Goal: Information Seeking & Learning: Check status

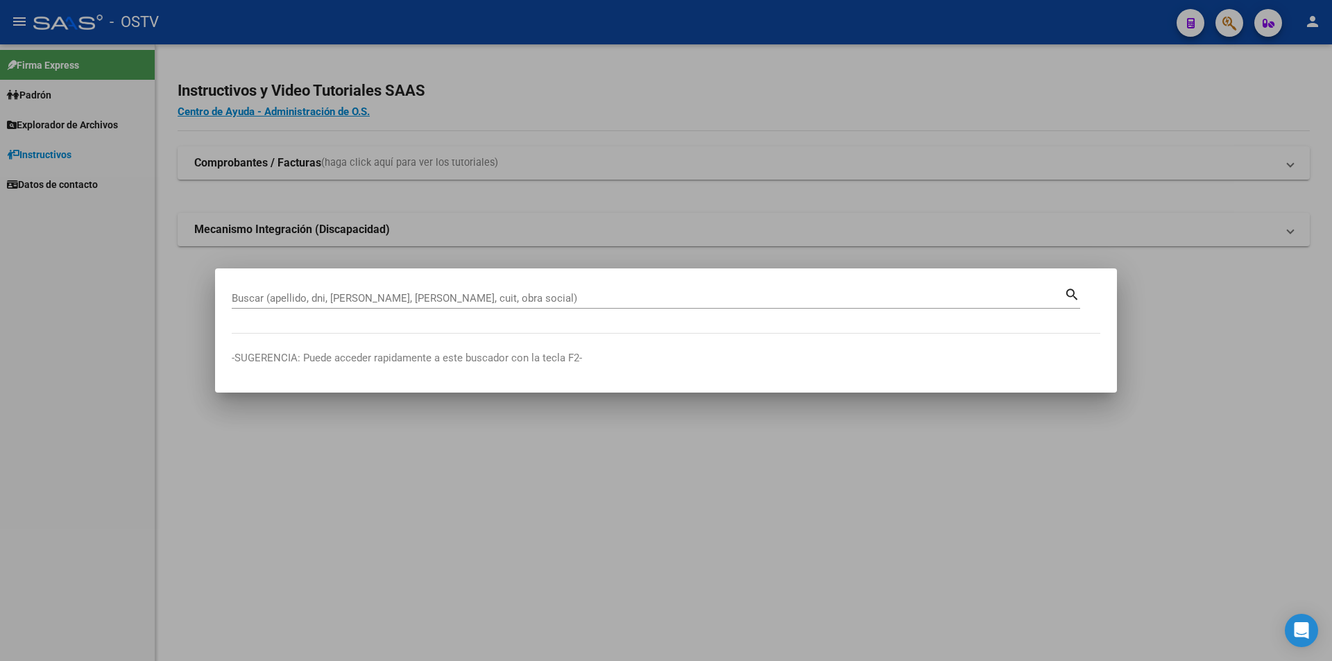
click at [436, 306] on div "Buscar (apellido, dni, [PERSON_NAME], [PERSON_NAME], cuit, obra social)" at bounding box center [648, 298] width 832 height 21
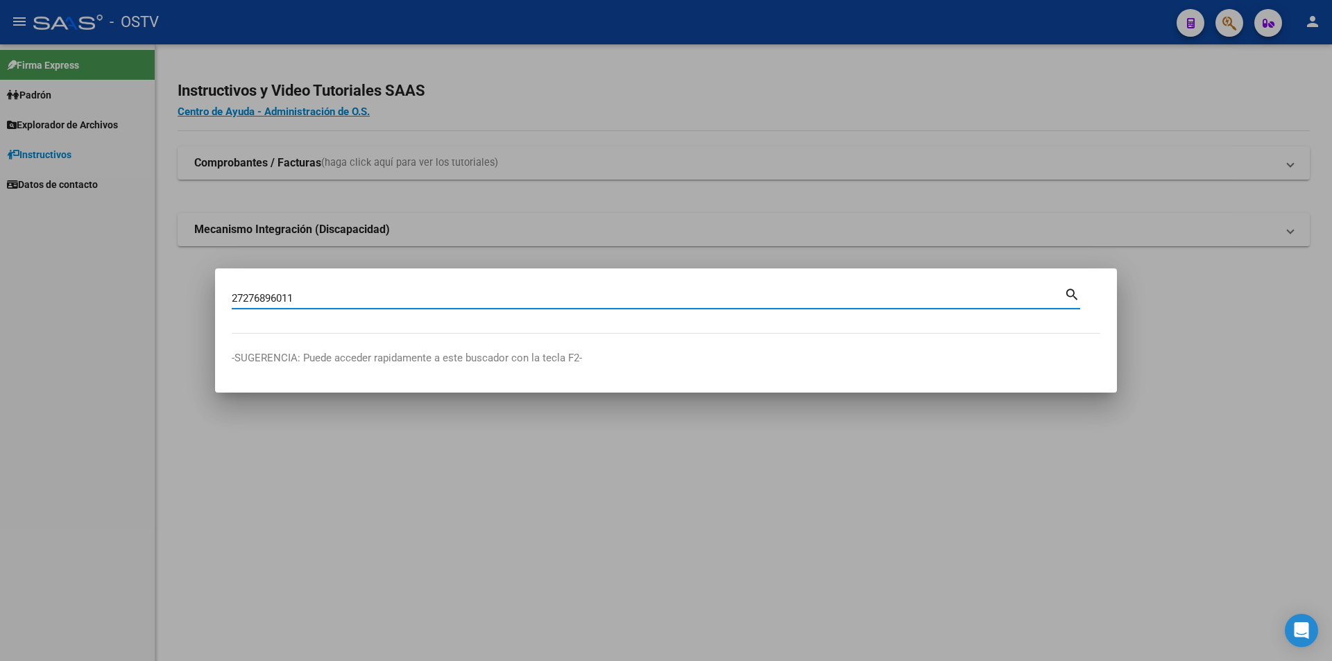
type input "27276896011"
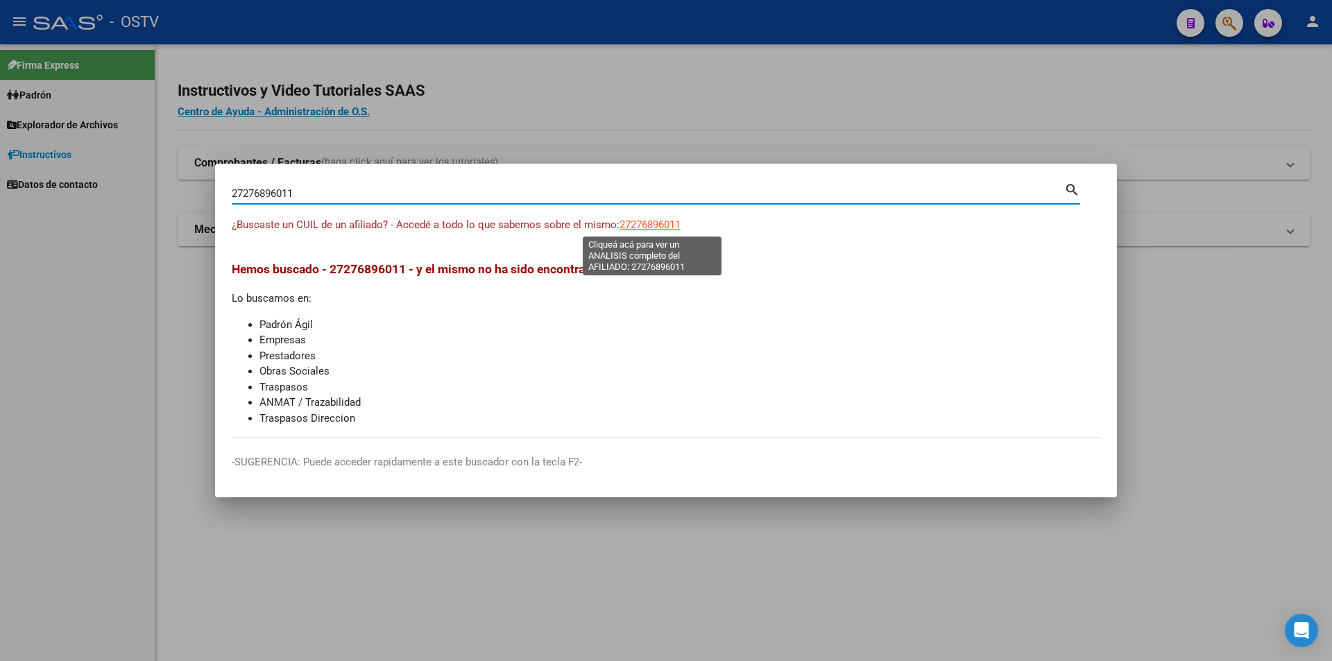
click at [664, 225] on span "27276896011" at bounding box center [649, 225] width 61 height 12
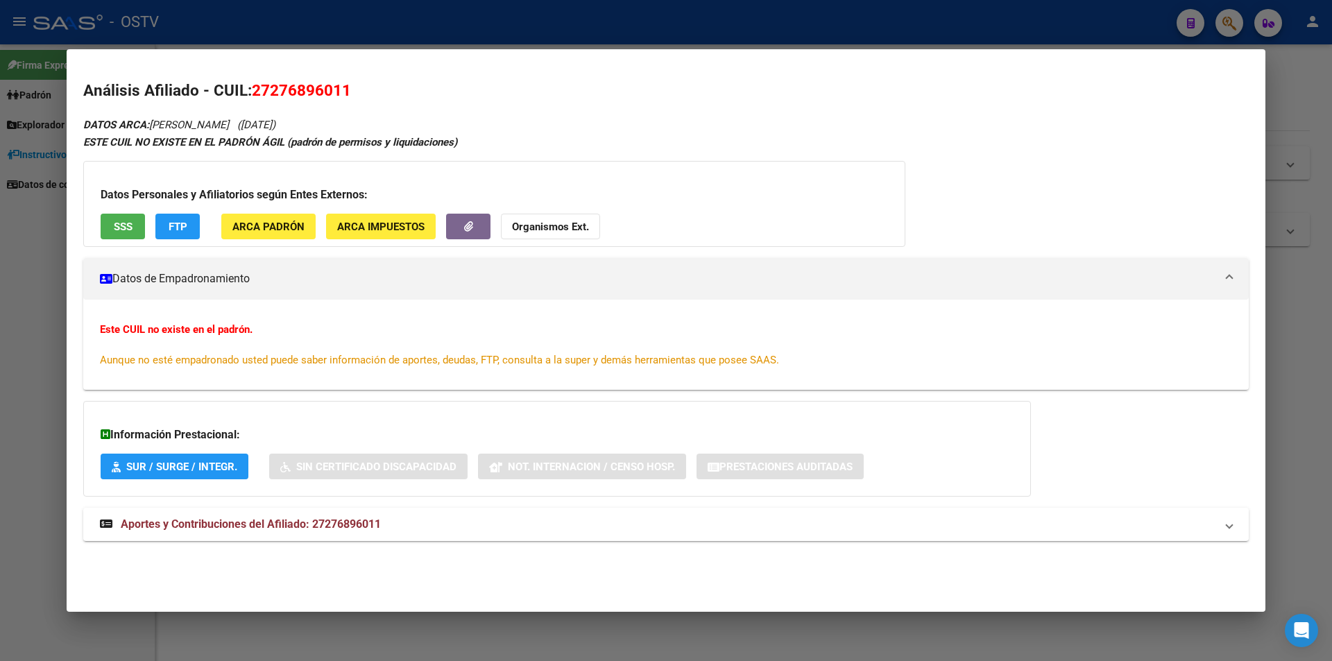
click at [284, 230] on span "ARCA Padrón" at bounding box center [268, 227] width 72 height 12
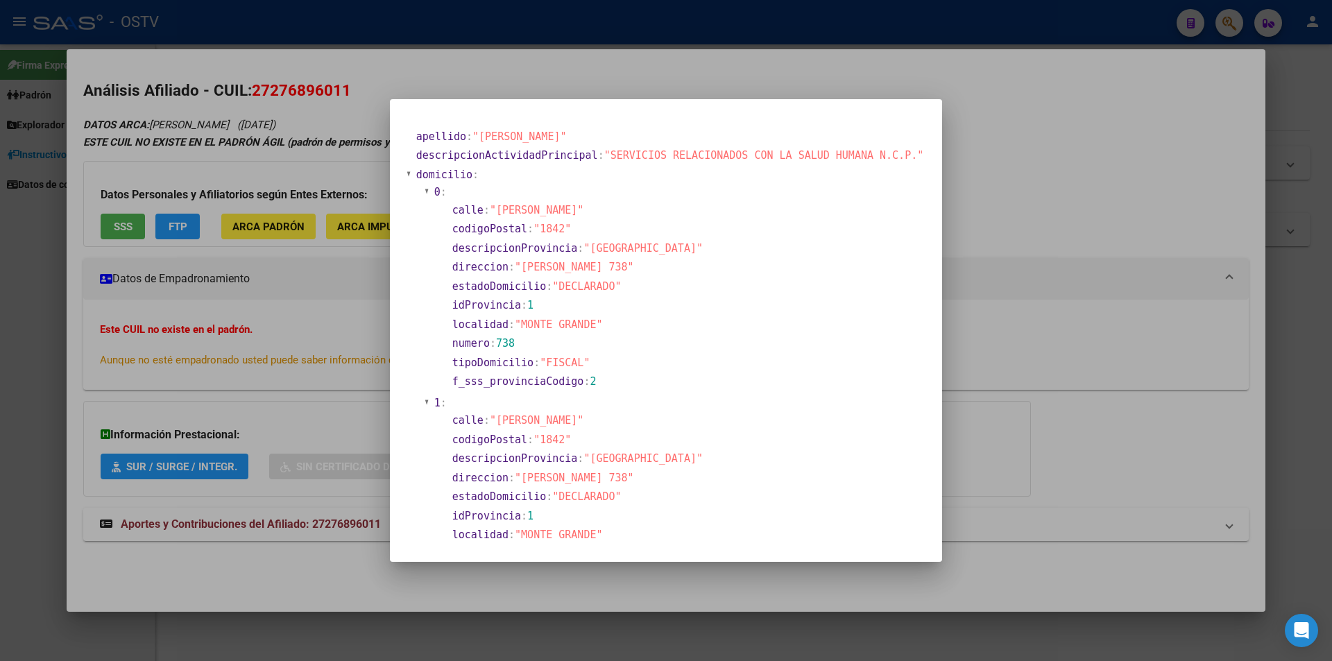
drag, startPoint x: 326, startPoint y: 267, endPoint x: 361, endPoint y: 242, distance: 42.7
click at [327, 267] on div at bounding box center [666, 330] width 1332 height 661
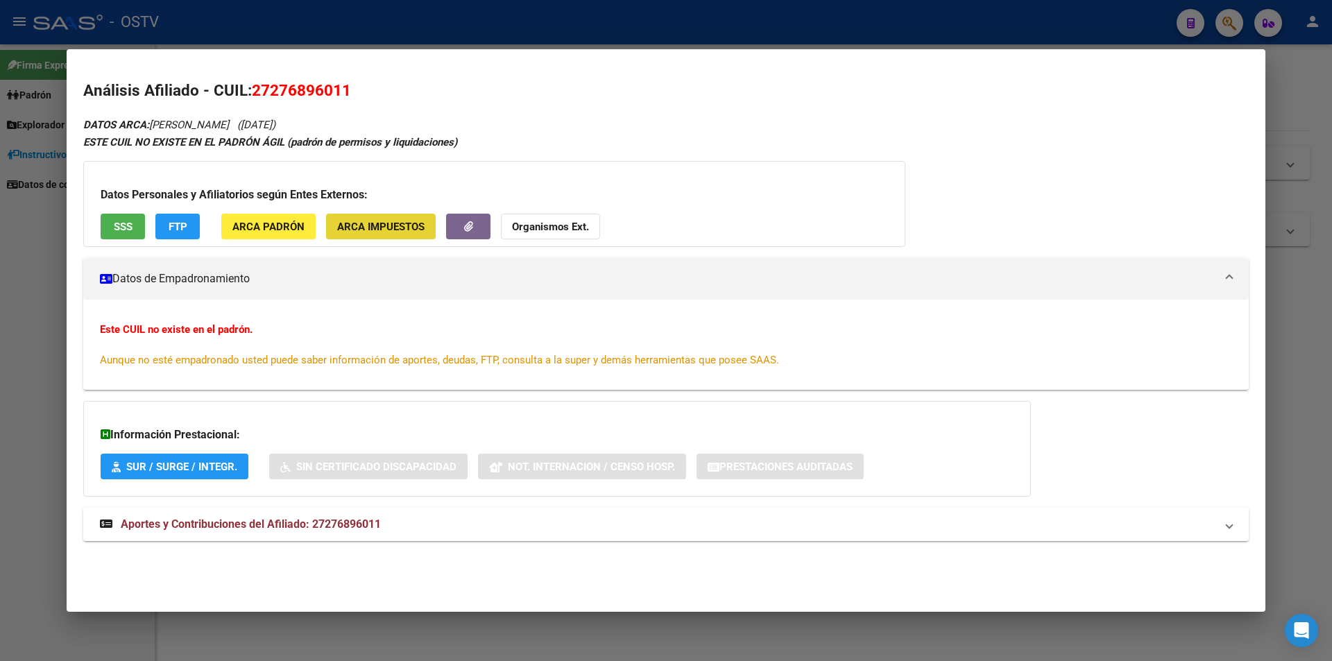
click at [386, 221] on span "ARCA Impuestos" at bounding box center [380, 227] width 87 height 12
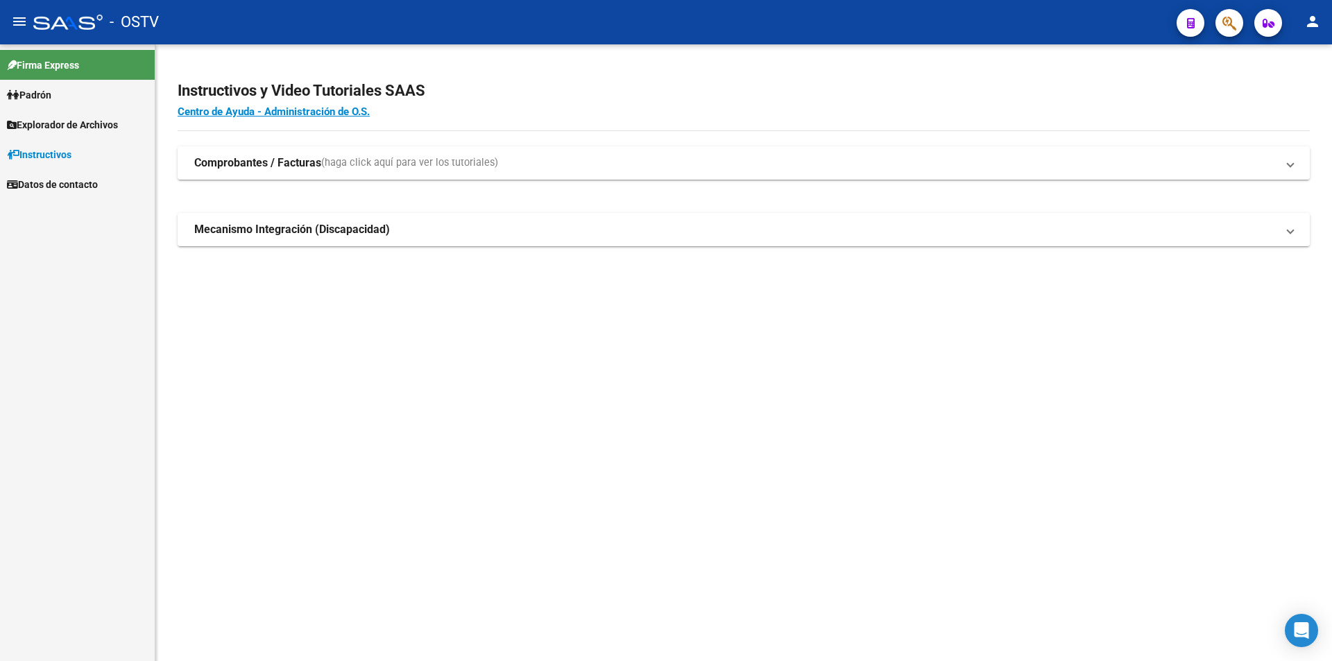
drag, startPoint x: 662, startPoint y: 97, endPoint x: 824, endPoint y: 10, distance: 184.0
click at [660, 91] on h2 "Instructivos y Video Tutoriales SAAS" at bounding box center [744, 91] width 1132 height 26
click at [302, 402] on mat-sidenav-content "Instructivos y Video Tutoriales SAAS Centro de Ayuda - Administración de O.S. C…" at bounding box center [743, 352] width 1177 height 617
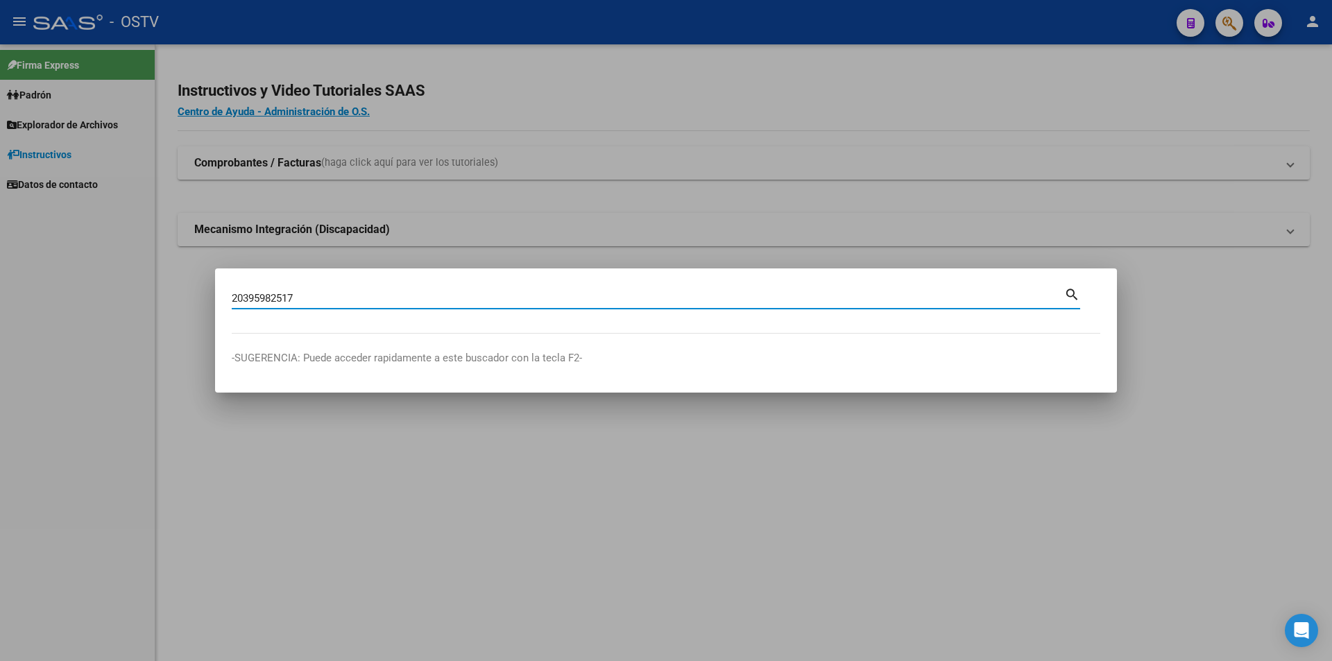
type input "20395982517"
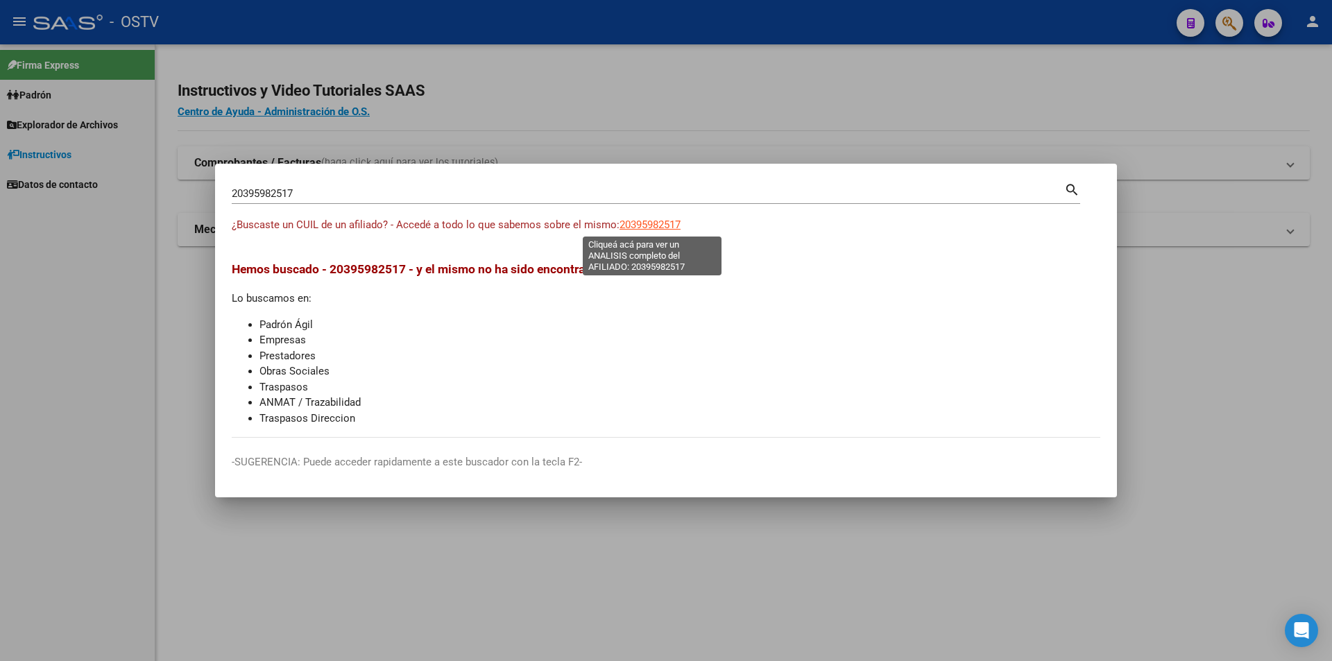
click at [658, 227] on span "20395982517" at bounding box center [649, 225] width 61 height 12
copy span "8"
type textarea "20395982517"
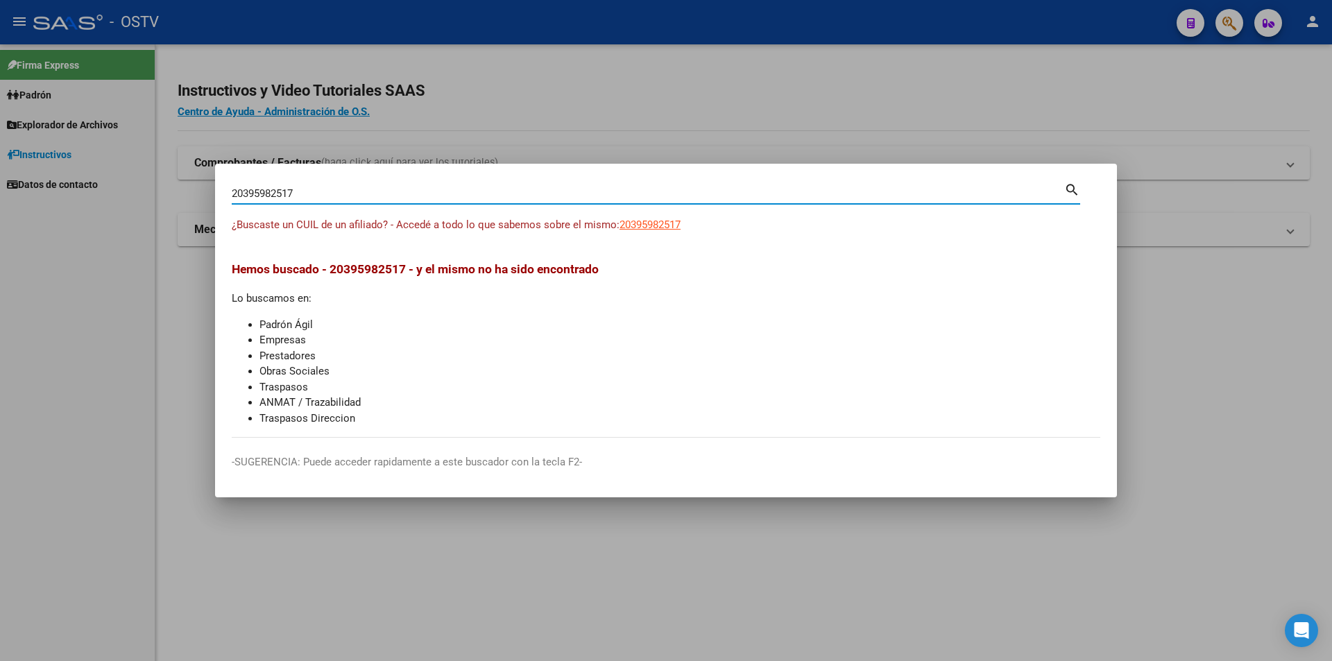
drag, startPoint x: 366, startPoint y: 190, endPoint x: 16, endPoint y: 144, distance: 353.4
click at [16, 144] on div "20395982517 Buscar (apellido, dni, cuil, nro traspaso, cuit, obra social) searc…" at bounding box center [666, 330] width 1332 height 661
paste input "298992648"
type input "20298992648"
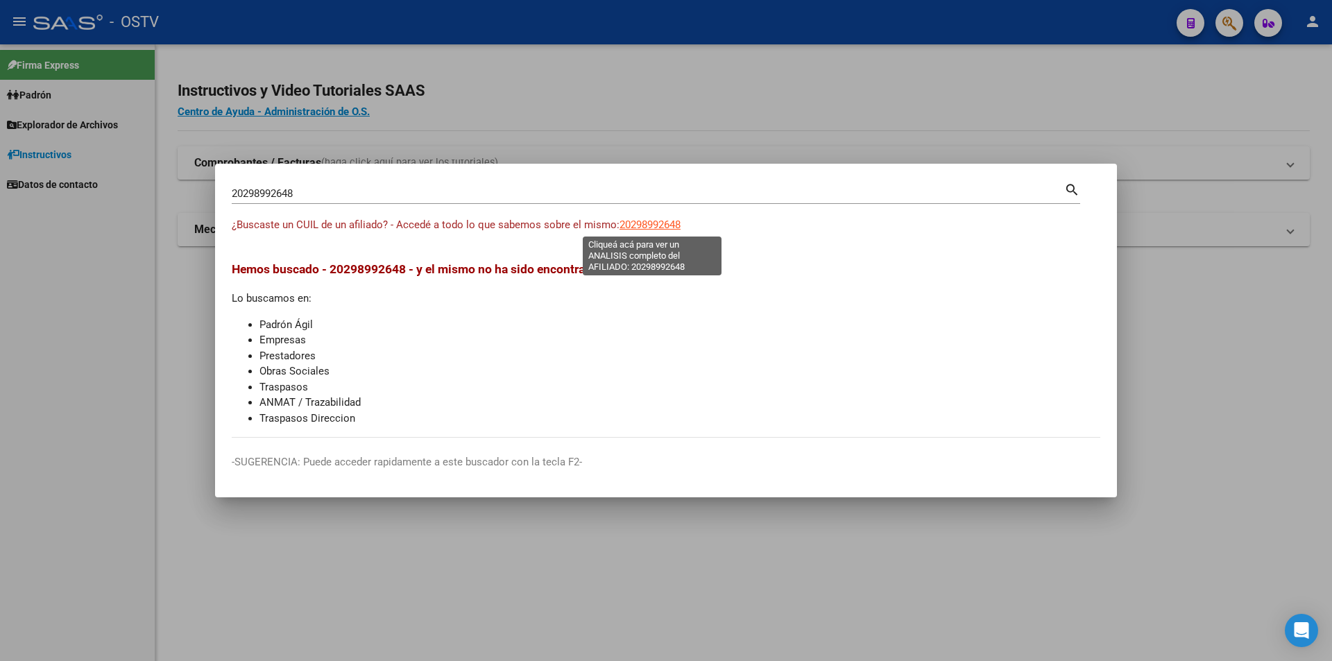
click at [649, 221] on span "20298992648" at bounding box center [649, 225] width 61 height 12
type textarea "20298992648"
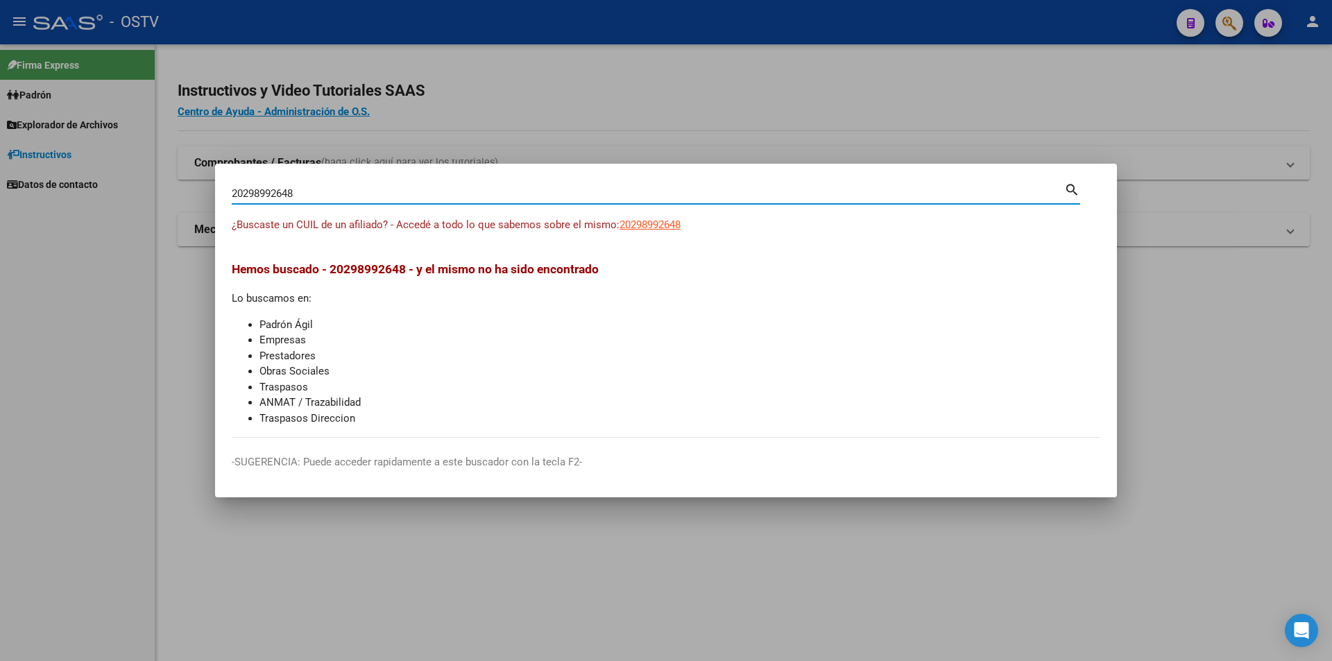
drag, startPoint x: 360, startPoint y: 196, endPoint x: 0, endPoint y: 173, distance: 360.8
click at [0, 173] on div "20298992648 Buscar (apellido, dni, cuil, nro traspaso, cuit, obra social) searc…" at bounding box center [666, 330] width 1332 height 661
paste input "40762236"
type input "20407622368"
click at [643, 217] on app-link-go-to "20407622368" at bounding box center [649, 225] width 61 height 16
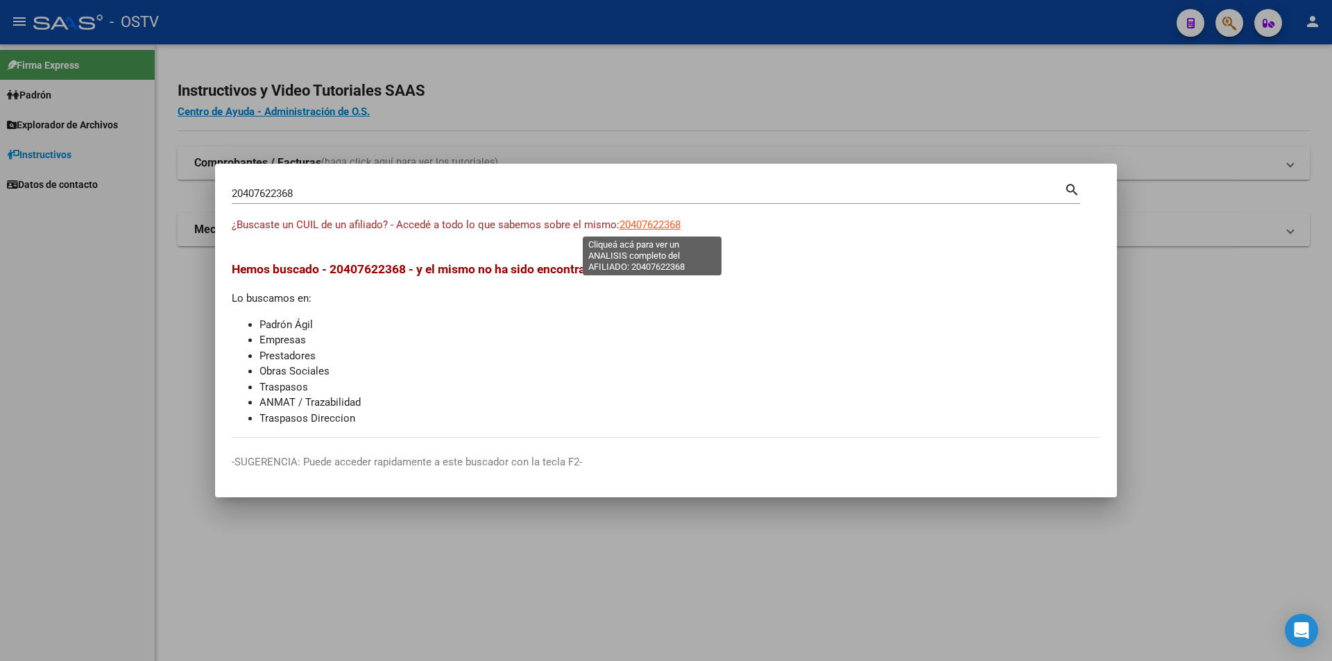
click at [645, 226] on span "20407622368" at bounding box center [649, 225] width 61 height 12
type textarea "20407622368"
click at [350, 202] on div "20407622368 Buscar (apellido, dni, [PERSON_NAME], [PERSON_NAME], cuit, obra soc…" at bounding box center [648, 193] width 832 height 21
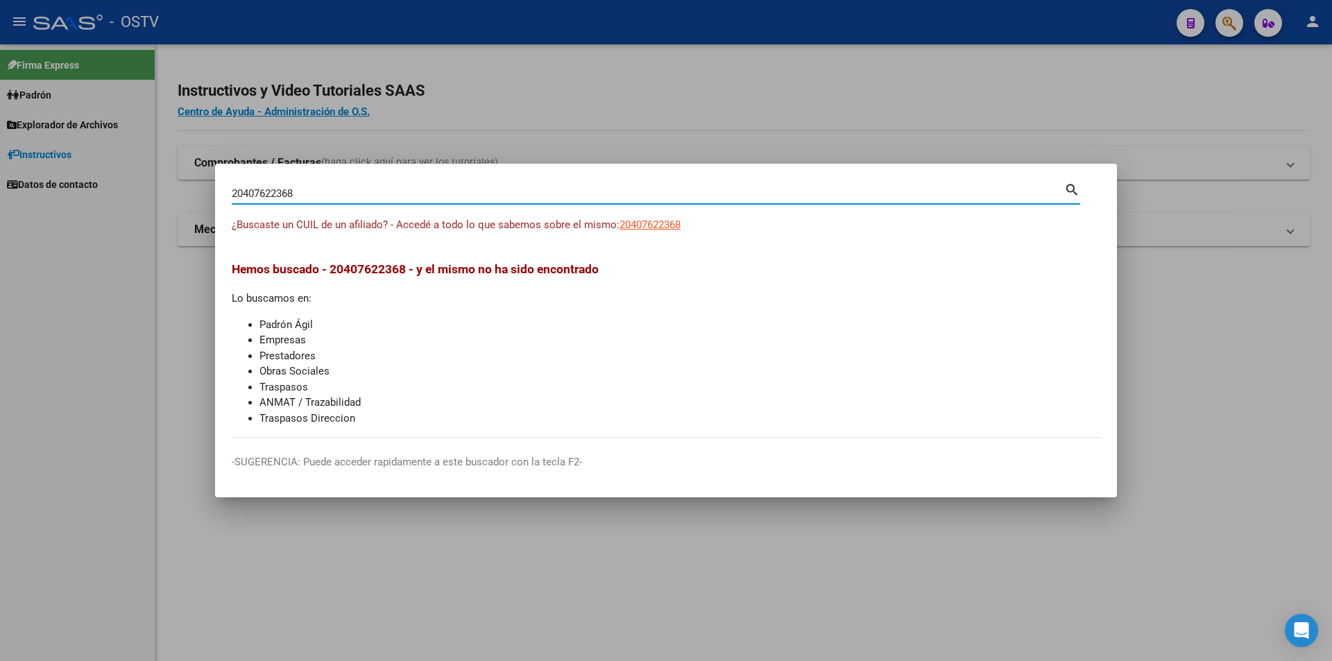
drag, startPoint x: 342, startPoint y: 196, endPoint x: 133, endPoint y: 175, distance: 210.6
click at [133, 175] on div "20407622368 Buscar (apellido, dni, cuil, nro traspaso, cuit, obra social) searc…" at bounding box center [666, 330] width 1332 height 661
paste input "47507804"
type input "20447507804"
click at [632, 225] on span "20447507804" at bounding box center [649, 225] width 61 height 12
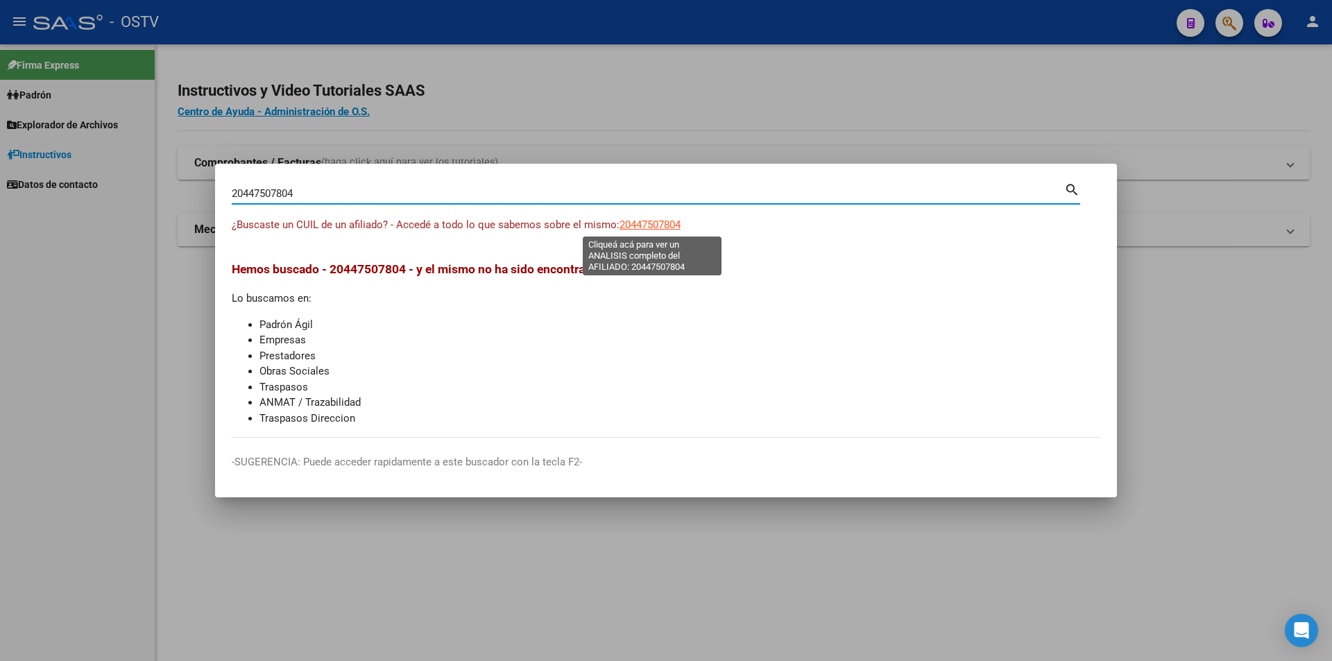
type textarea "20447507804"
drag, startPoint x: 343, startPoint y: 191, endPoint x: 0, endPoint y: 202, distance: 342.9
click at [0, 202] on div "20447507804 Buscar (apellido, dni, cuil, nro traspaso, cuit, obra social) searc…" at bounding box center [666, 330] width 1332 height 661
paste input "7406509538"
type input "27406509538"
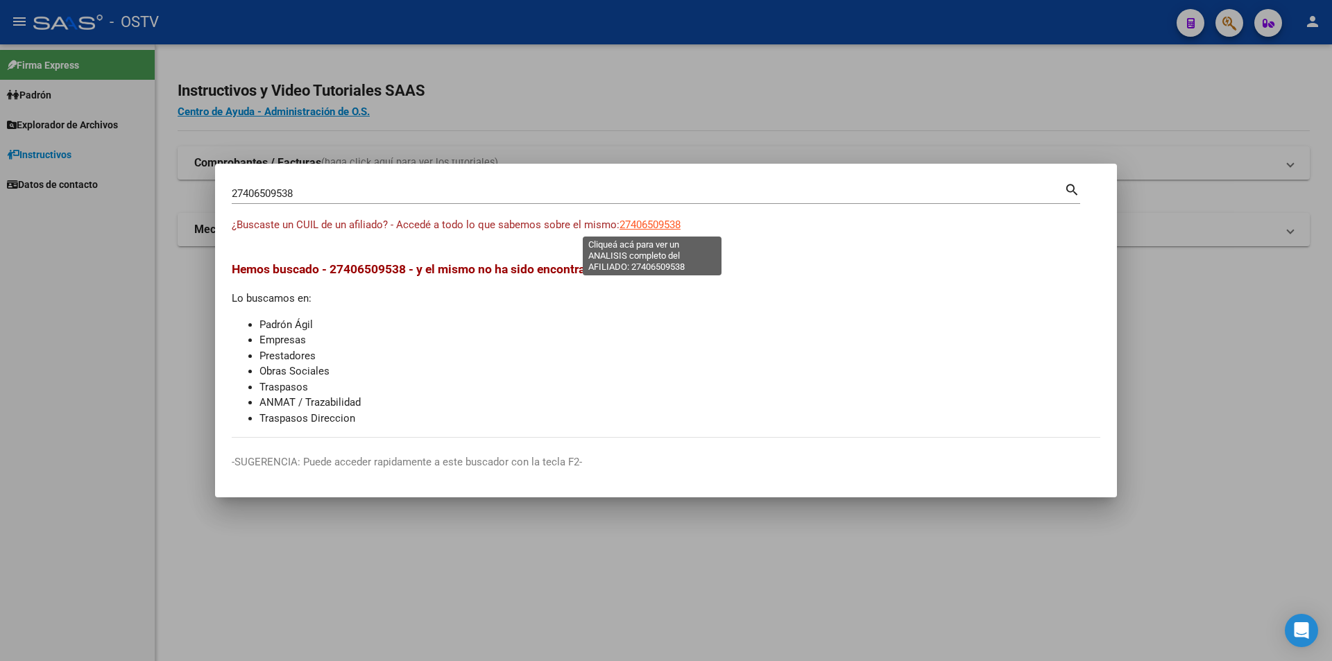
drag, startPoint x: 644, startPoint y: 223, endPoint x: 652, endPoint y: 223, distance: 8.4
click at [652, 223] on span "27406509538" at bounding box center [649, 225] width 61 height 12
copy span "6"
type textarea "27406509538"
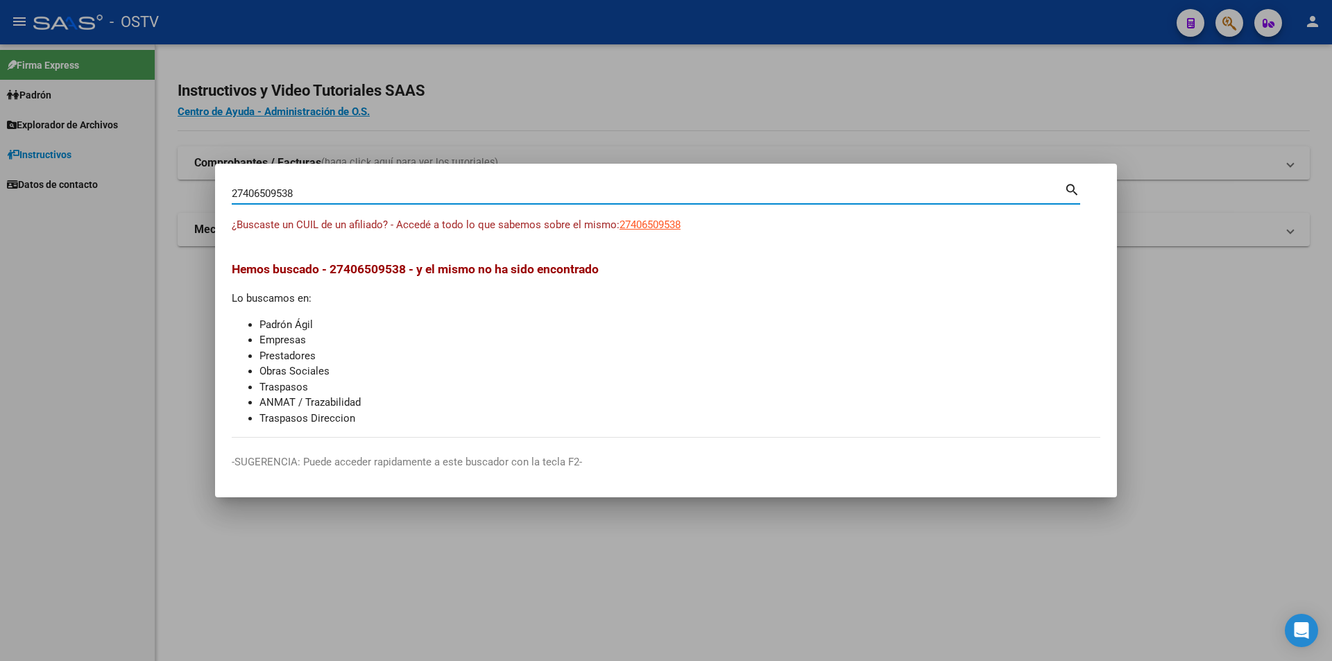
drag, startPoint x: 296, startPoint y: 189, endPoint x: 120, endPoint y: 177, distance: 176.6
click at [120, 177] on div "27406509538 Buscar (apellido, dni, cuil, nro traspaso, cuit, obra social) searc…" at bounding box center [666, 330] width 1332 height 661
paste input "45908571"
type input "27445908571"
click at [652, 225] on span "27445908571" at bounding box center [649, 225] width 61 height 12
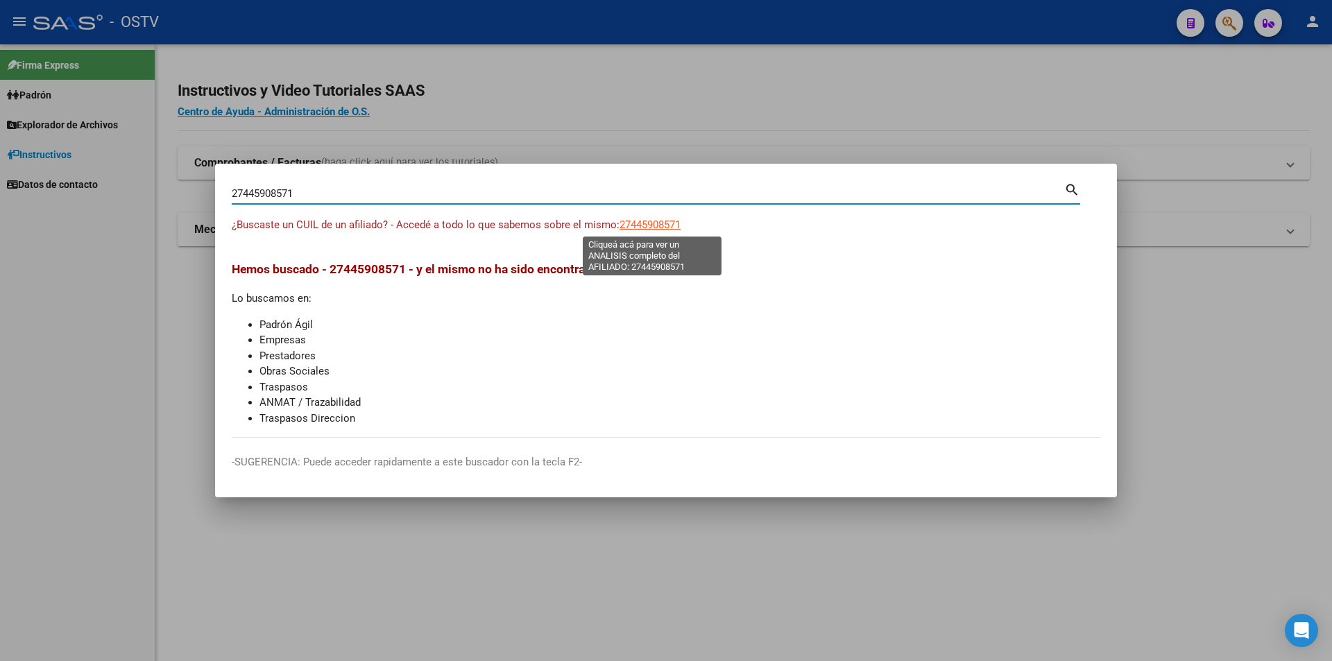
type textarea "27445908571"
drag, startPoint x: 347, startPoint y: 194, endPoint x: 193, endPoint y: 171, distance: 155.6
click at [193, 171] on div "27445908571 Buscar (apellido, dni, cuil, nro traspaso, cuit, obra social) searc…" at bounding box center [666, 330] width 1332 height 661
paste input "0463566179"
type input "20463566179"
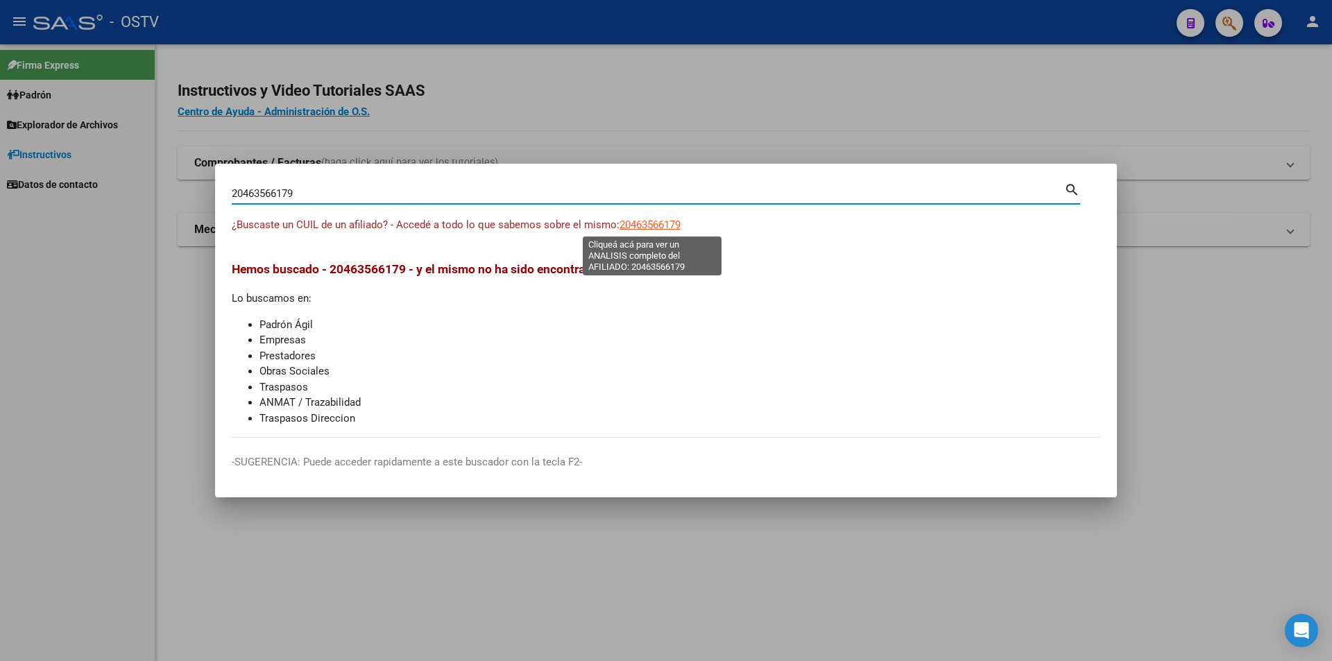
click at [644, 219] on span "20463566179" at bounding box center [649, 225] width 61 height 12
type textarea "20463566179"
drag, startPoint x: 318, startPoint y: 190, endPoint x: 181, endPoint y: 202, distance: 137.9
click at [181, 200] on div "20463566179 Buscar (apellido, dni, cuil, nro traspaso, cuit, obra social) searc…" at bounding box center [666, 330] width 1332 height 661
paste input "30191641"
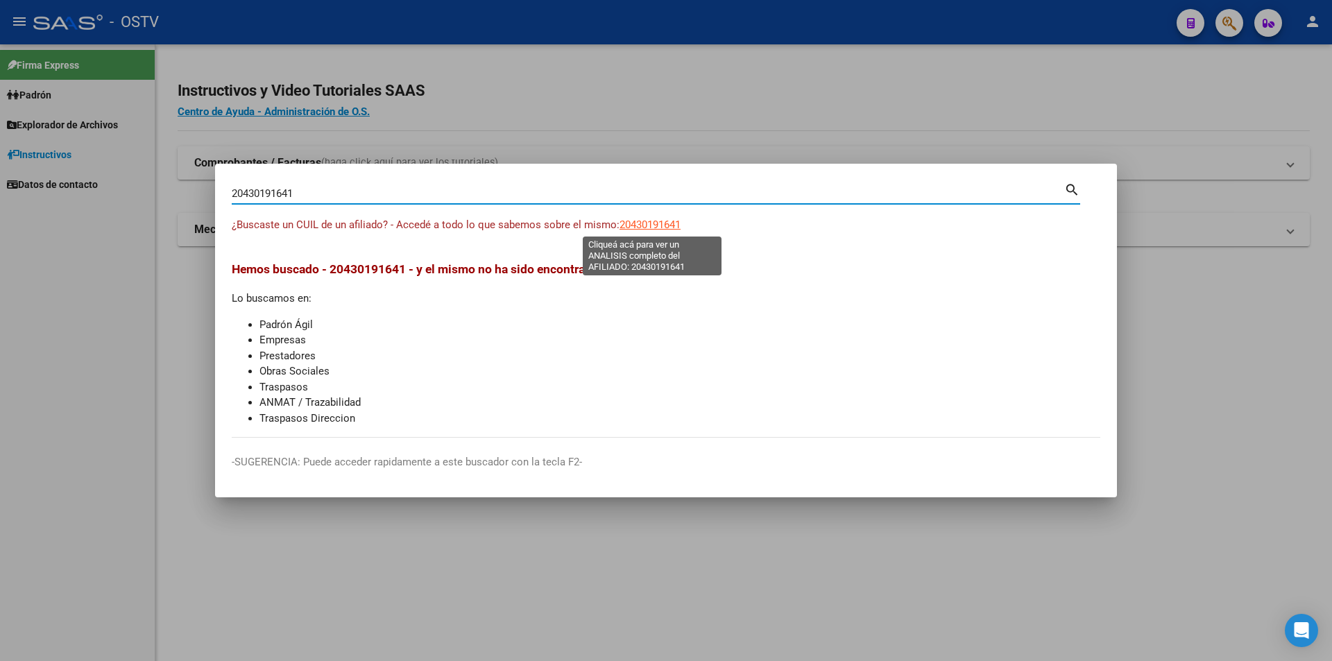
type input "20430191641"
click at [658, 228] on span "20430191641" at bounding box center [649, 225] width 61 height 12
type textarea "20430191641"
drag, startPoint x: 298, startPoint y: 196, endPoint x: 177, endPoint y: 177, distance: 122.8
click at [177, 177] on div "20430191641 Buscar (apellido, dni, cuil, nro traspaso, cuit, obra social) searc…" at bounding box center [666, 330] width 1332 height 661
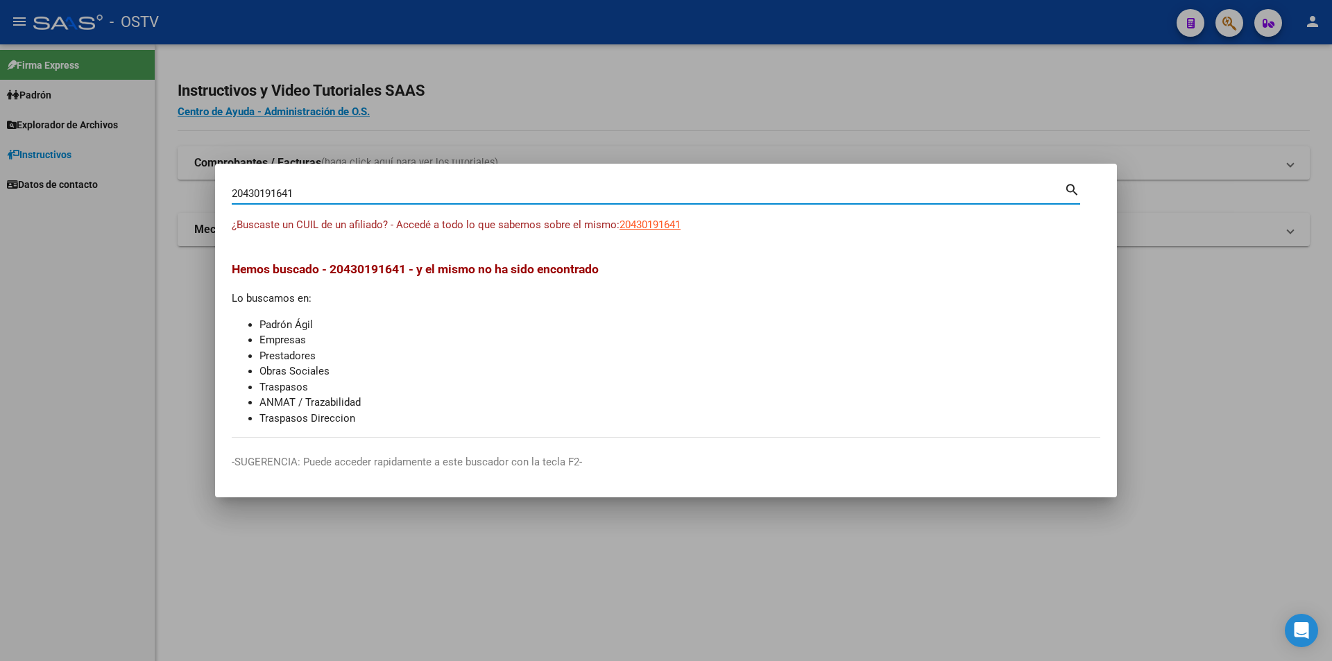
paste input "63400947"
type input "20463400947"
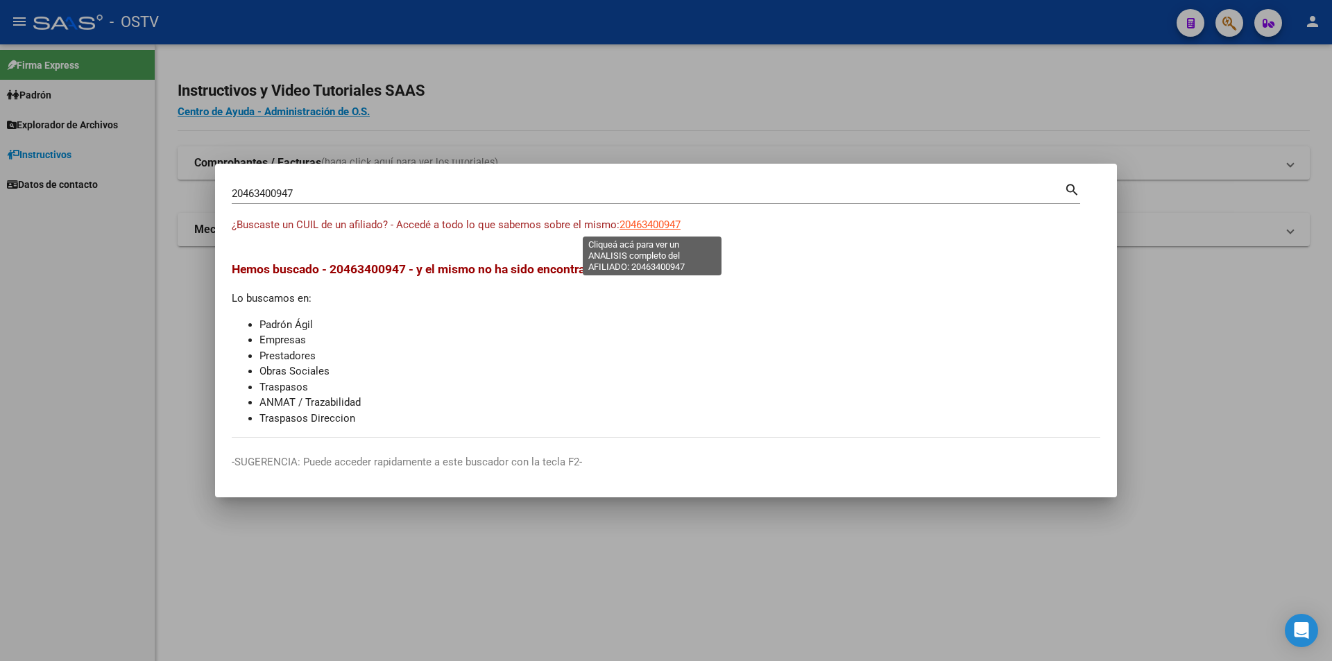
click at [648, 226] on span "20463400947" at bounding box center [649, 225] width 61 height 12
type textarea "20463400947"
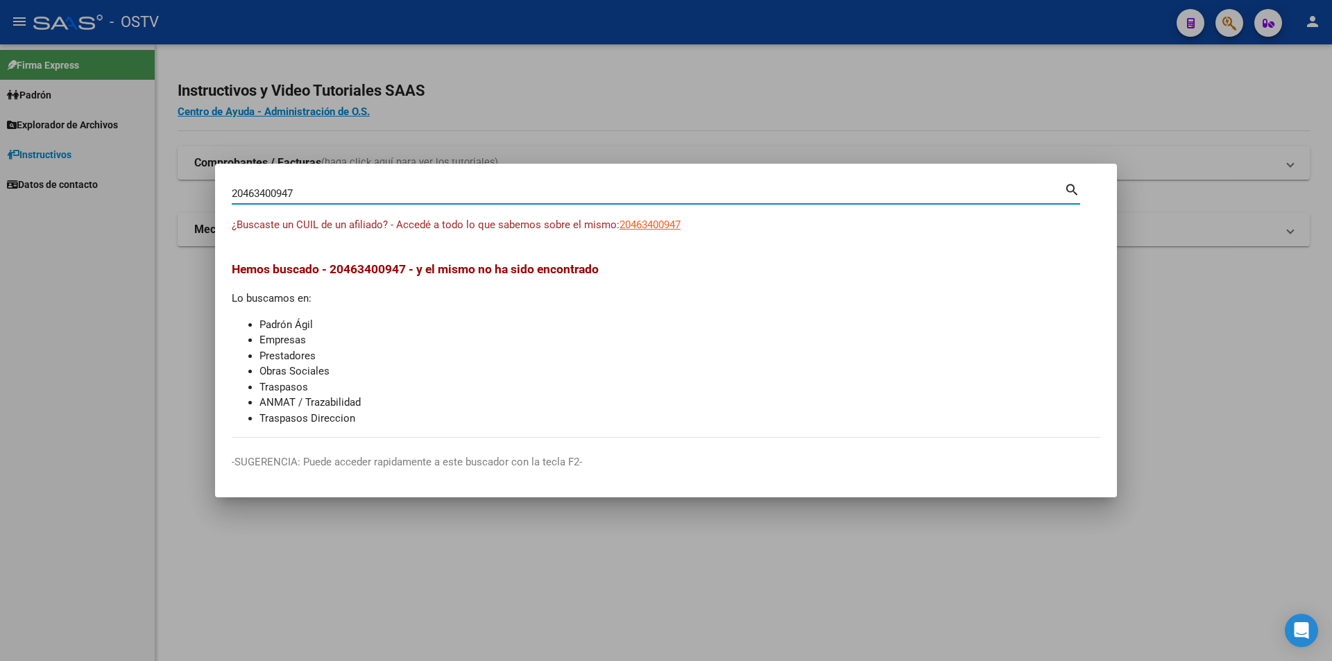
click at [0, 139] on div "20463400947 Buscar (apellido, dni, cuil, nro traspaso, cuit, obra social) searc…" at bounding box center [666, 330] width 1332 height 661
paste input "3473110679"
type input "23473110679"
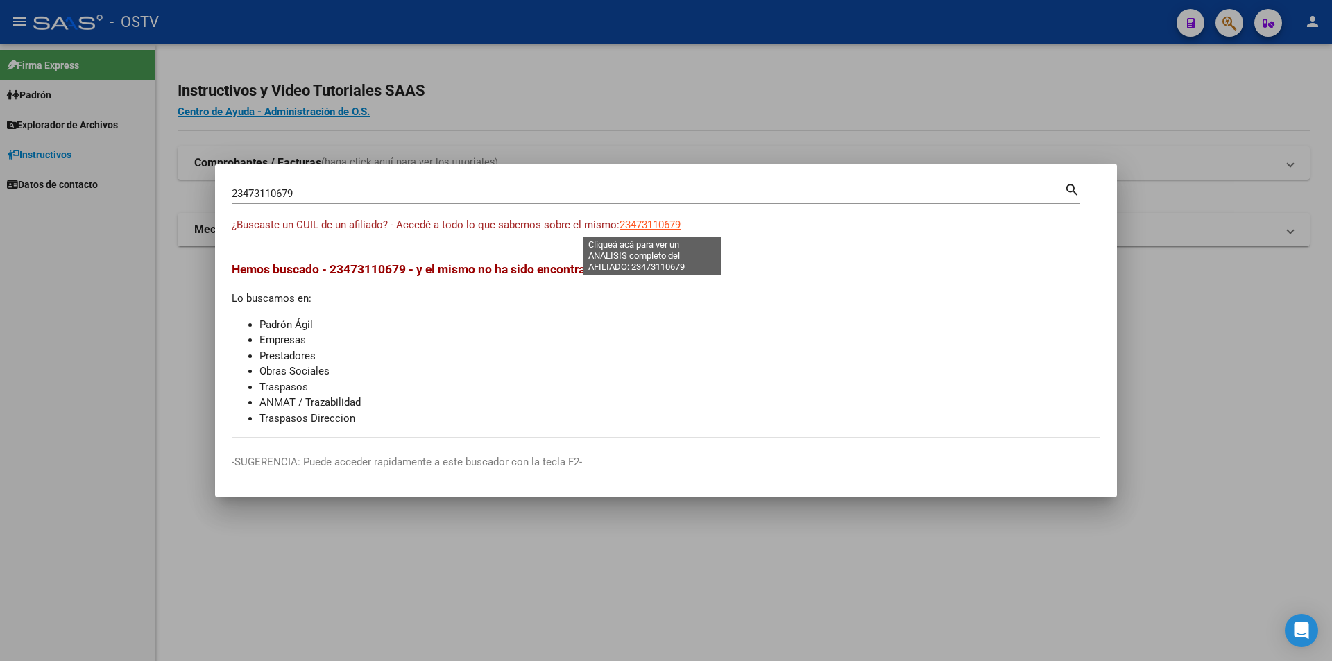
click at [650, 229] on span "23473110679" at bounding box center [649, 225] width 61 height 12
type textarea "23473110679"
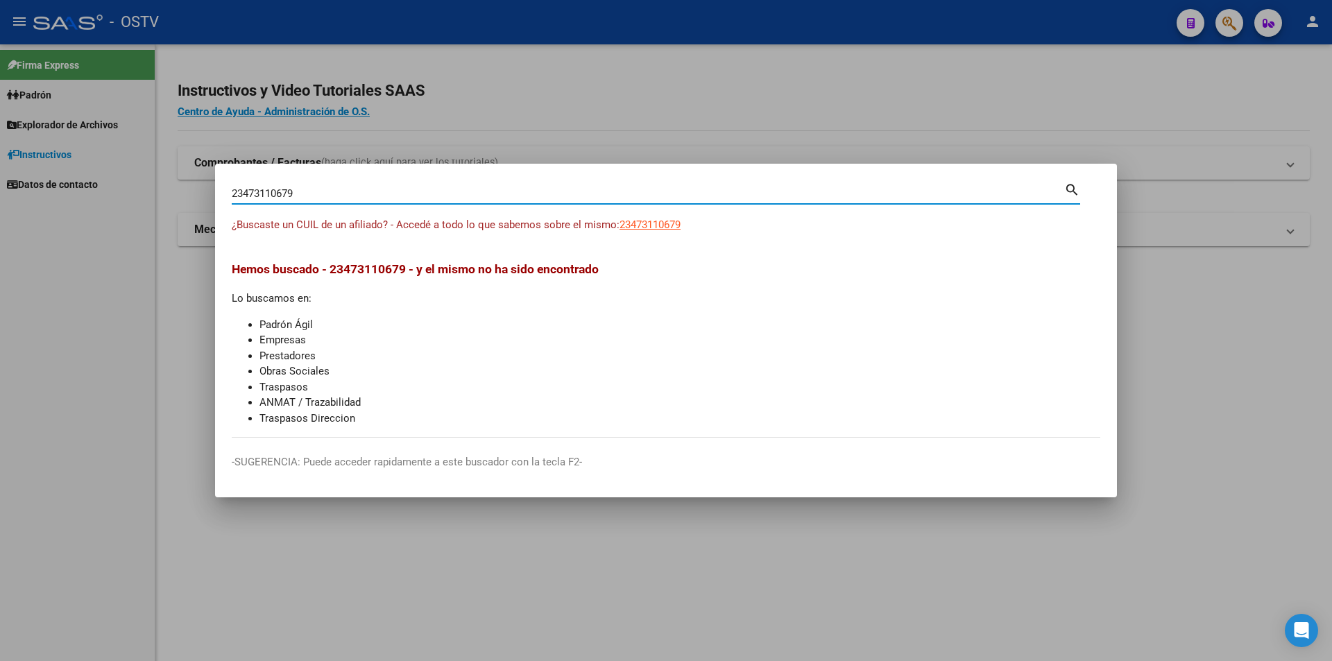
drag, startPoint x: 302, startPoint y: 191, endPoint x: 230, endPoint y: 185, distance: 72.4
click at [230, 185] on mat-dialog-content "23473110679 Buscar (apellido, dni, cuil, nro traspaso, cuit, obra social) searc…" at bounding box center [666, 308] width 902 height 257
paste input "0420291656"
type input "20420291656"
click at [633, 225] on span "20420291656" at bounding box center [649, 225] width 61 height 12
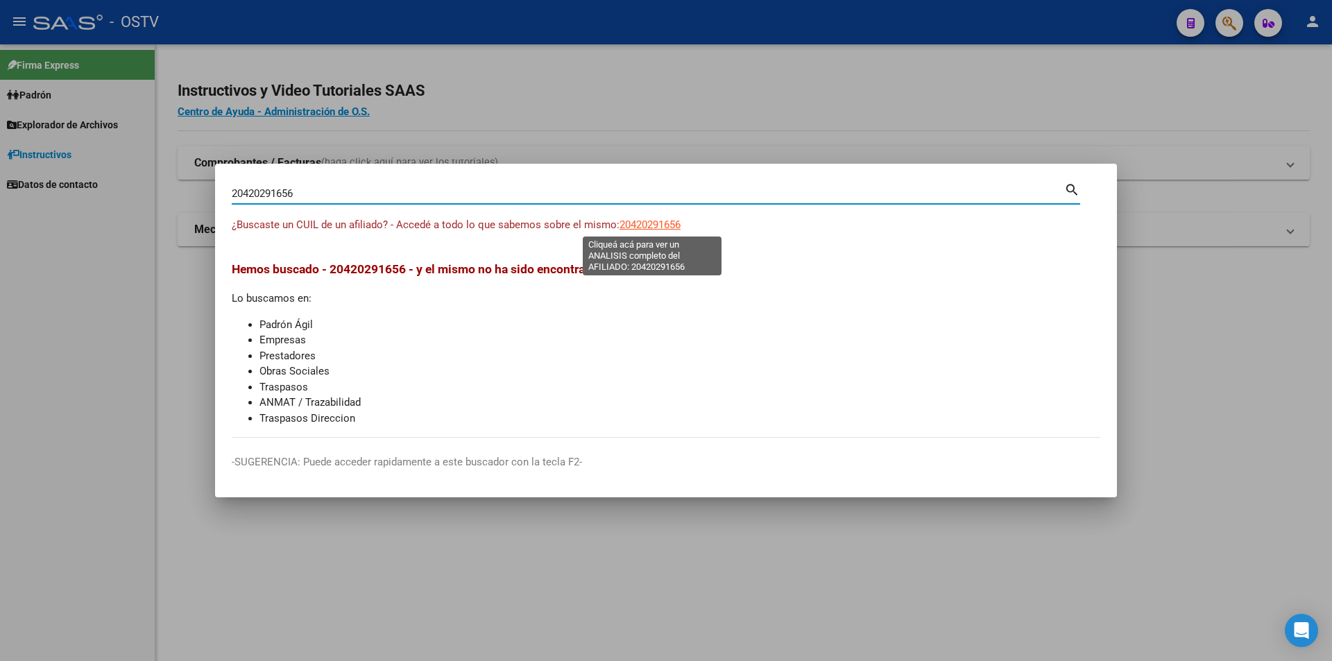
type textarea "20420291656"
drag, startPoint x: 317, startPoint y: 196, endPoint x: 153, endPoint y: 179, distance: 165.3
click at [153, 179] on div "20420291656 Buscar (apellido, dni, cuil, nro traspaso, cuit, obra social) searc…" at bounding box center [666, 330] width 1332 height 661
paste input "7350265630"
type input "27350265630"
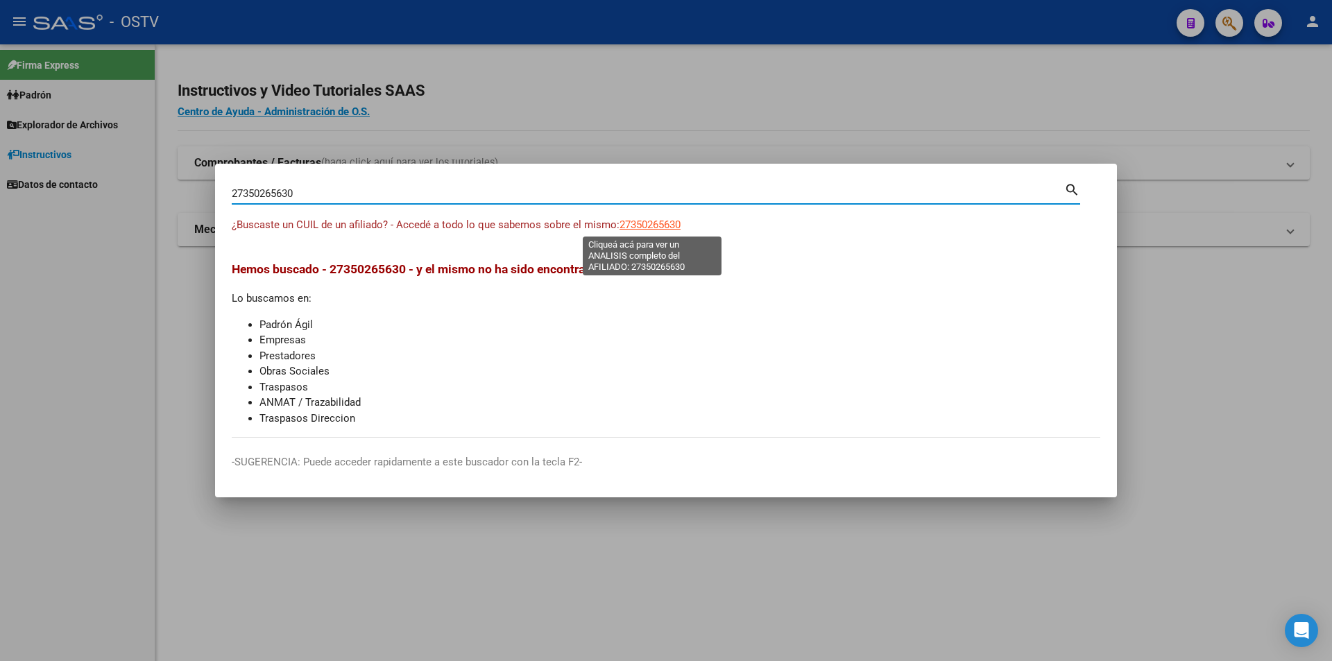
click at [625, 228] on span "27350265630" at bounding box center [649, 225] width 61 height 12
type textarea "27350265630"
drag, startPoint x: 304, startPoint y: 191, endPoint x: 205, endPoint y: 182, distance: 99.7
click at [205, 182] on div "27350265630 Buscar (apellido, dni, cuil, nro traspaso, cuit, obra social) searc…" at bounding box center [666, 330] width 1332 height 661
paste input "0425468252"
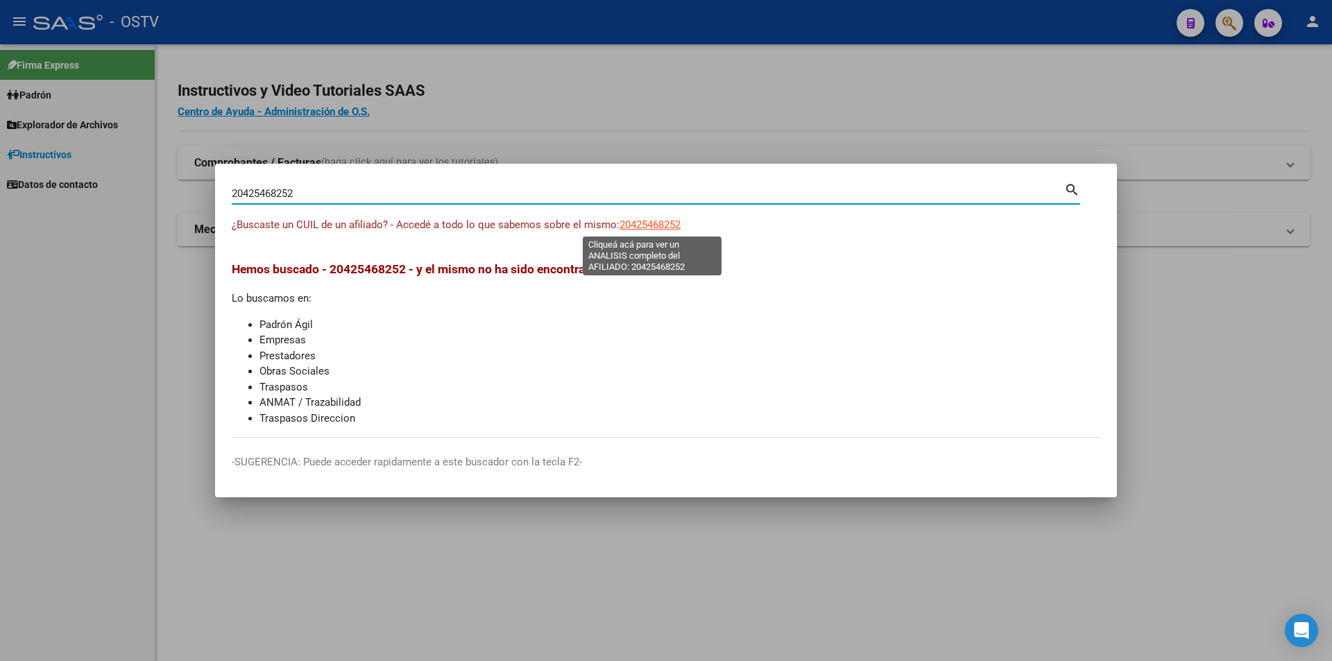
type input "20425468252"
click at [668, 221] on span "20425468252" at bounding box center [649, 225] width 61 height 12
type textarea "20425468252"
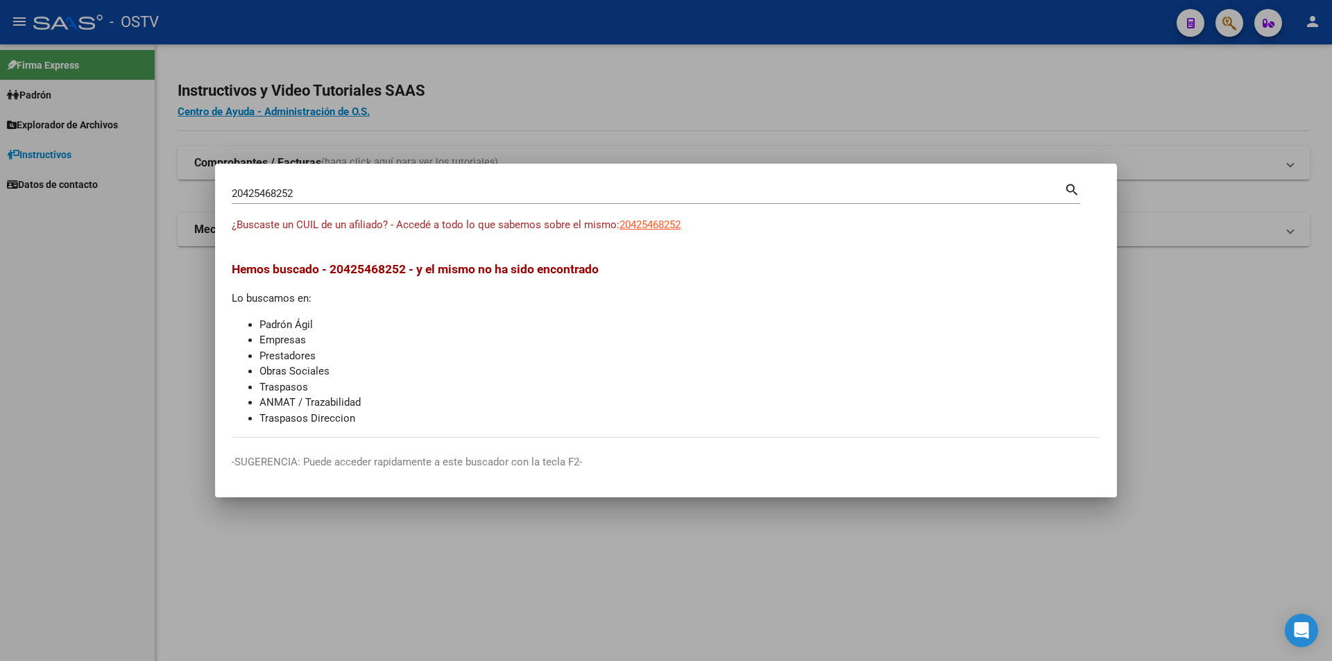
drag, startPoint x: 366, startPoint y: 187, endPoint x: 348, endPoint y: 187, distance: 17.4
click at [349, 187] on div "20425468252 Buscar (apellido, dni, [PERSON_NAME], [PERSON_NAME], cuit, obra soc…" at bounding box center [648, 193] width 832 height 21
drag, startPoint x: 348, startPoint y: 189, endPoint x: 228, endPoint y: 173, distance: 121.1
click at [228, 173] on mat-dialog-container "20425468252 Buscar (apellido, dni, cuil, nro traspaso, cuit, obra social) searc…" at bounding box center [666, 331] width 902 height 334
paste input "13919763"
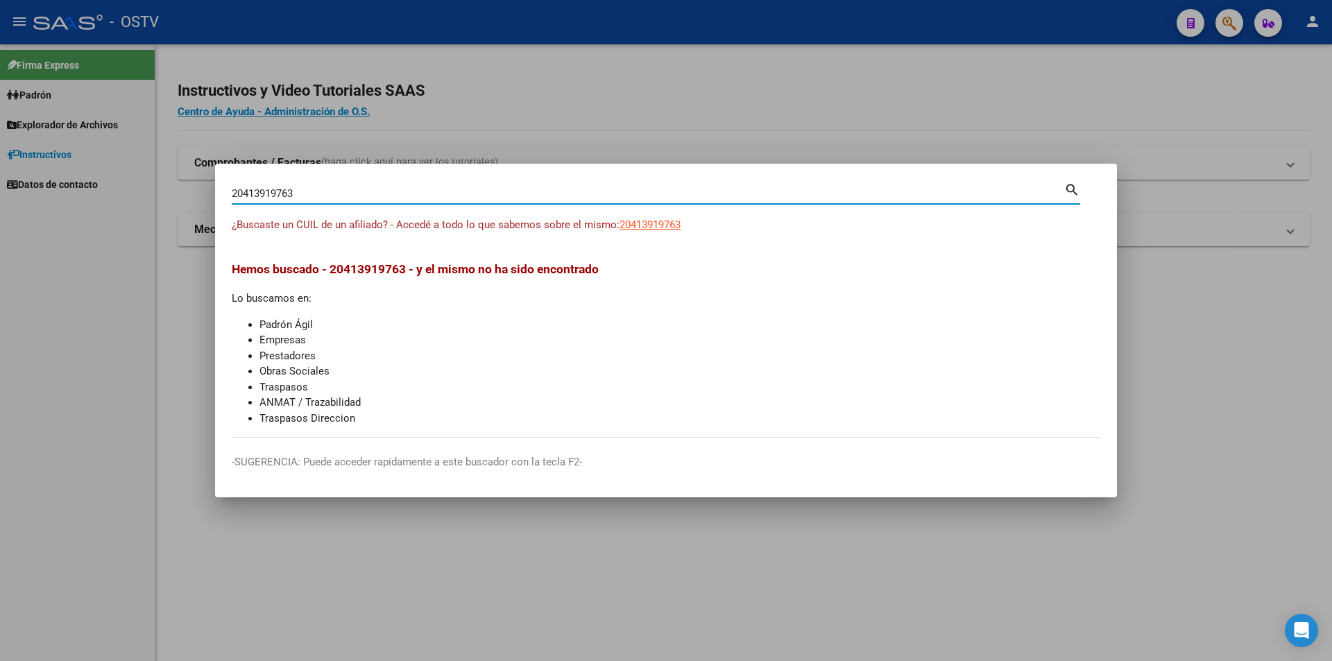
type input "20413919763"
click at [647, 231] on app-link-go-to "20413919763" at bounding box center [649, 225] width 61 height 16
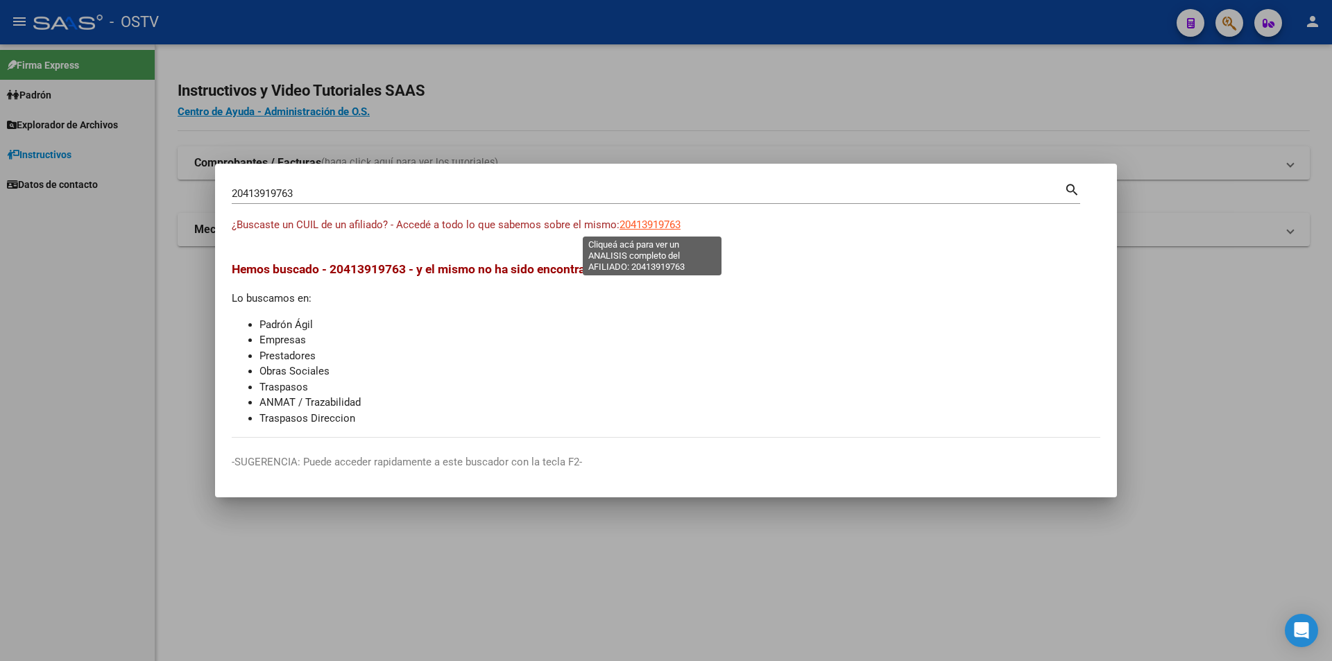
click at [640, 230] on span "20413919763" at bounding box center [649, 225] width 61 height 12
type textarea "20413919763"
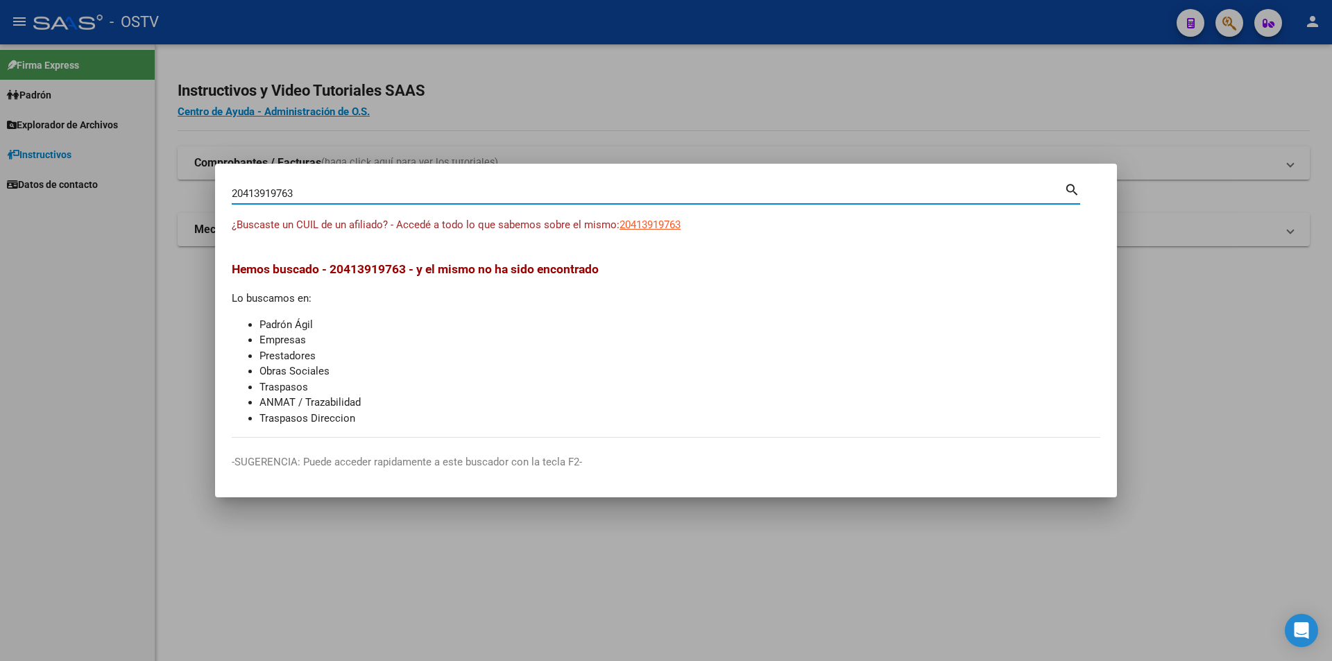
drag, startPoint x: 346, startPoint y: 192, endPoint x: 112, endPoint y: 153, distance: 237.0
click at [112, 153] on div "20413919763 Buscar (apellido, dni, cuil, nro traspaso, cuit, obra social) searc…" at bounding box center [666, 330] width 1332 height 661
paste input "7293696840"
type input "27293696840"
click at [635, 219] on span "27293696840" at bounding box center [649, 225] width 61 height 12
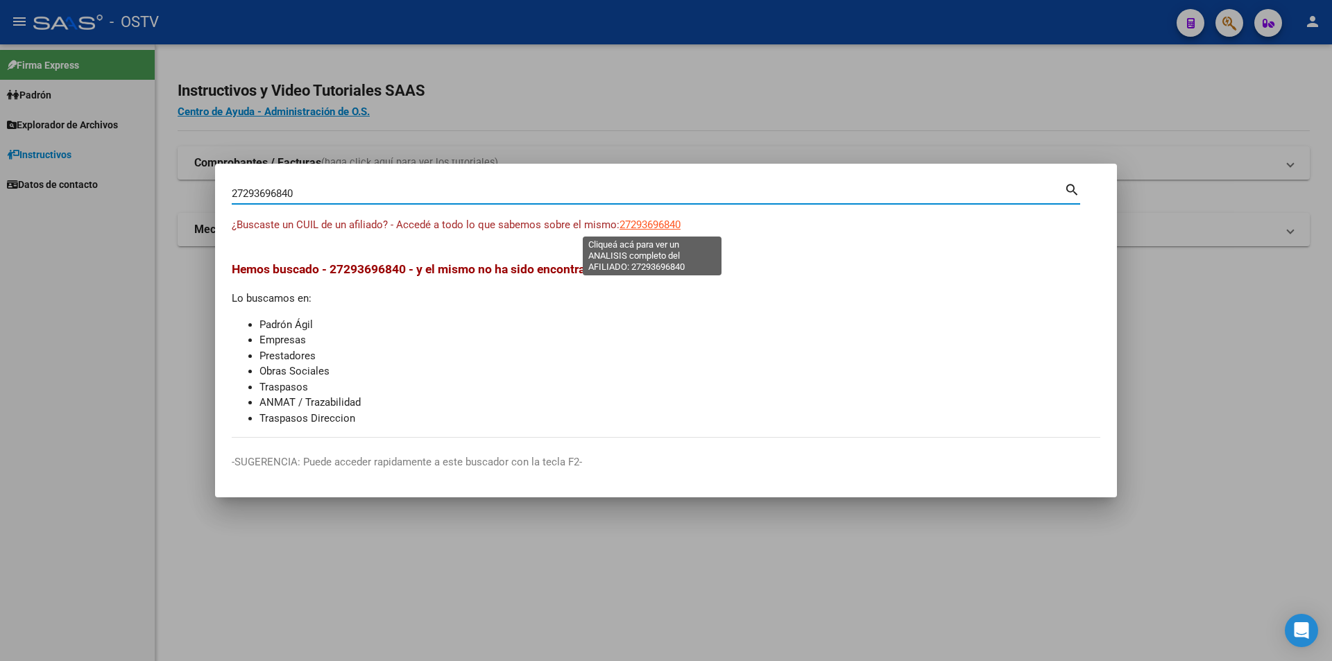
type textarea "27293696840"
drag, startPoint x: 330, startPoint y: 190, endPoint x: 153, endPoint y: 176, distance: 176.8
click at [153, 176] on div "27293696840 Buscar (apellido, dni, cuil, nro traspaso, cuit, obra social) searc…" at bounding box center [666, 330] width 1332 height 661
paste input "0404234243"
type input "20404234243"
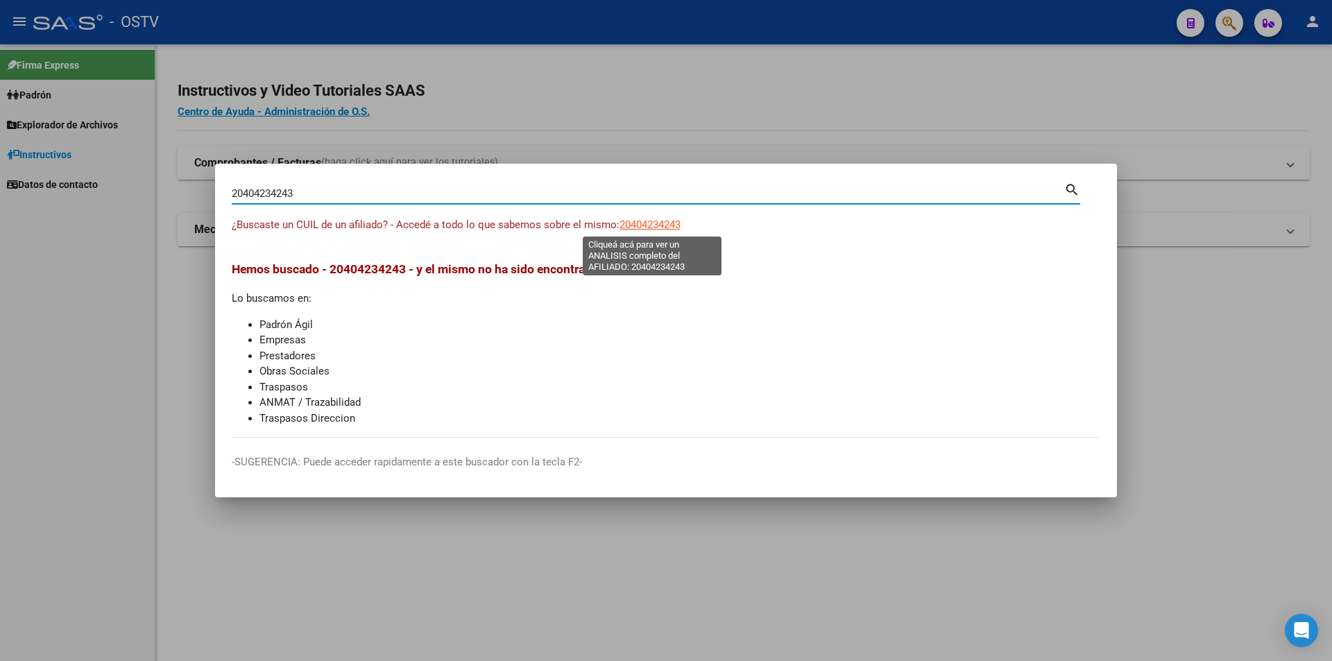
click at [634, 224] on span "20404234243" at bounding box center [649, 225] width 61 height 12
type textarea "20404234243"
drag, startPoint x: 357, startPoint y: 193, endPoint x: 228, endPoint y: 202, distance: 130.0
click at [228, 202] on mat-dialog-content "20404234243 Buscar (apellido, dni, cuil, nro traspaso, cuit, obra social) searc…" at bounding box center [666, 308] width 902 height 257
paste input "45918564"
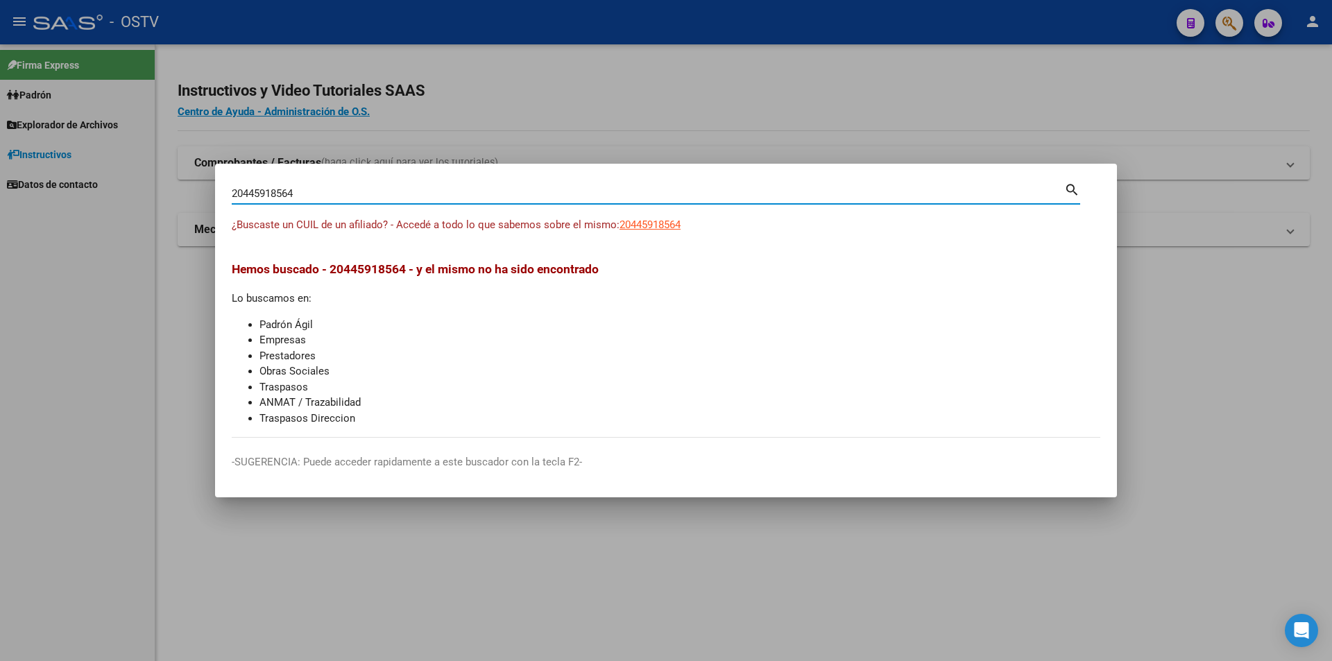
type input "20445918564"
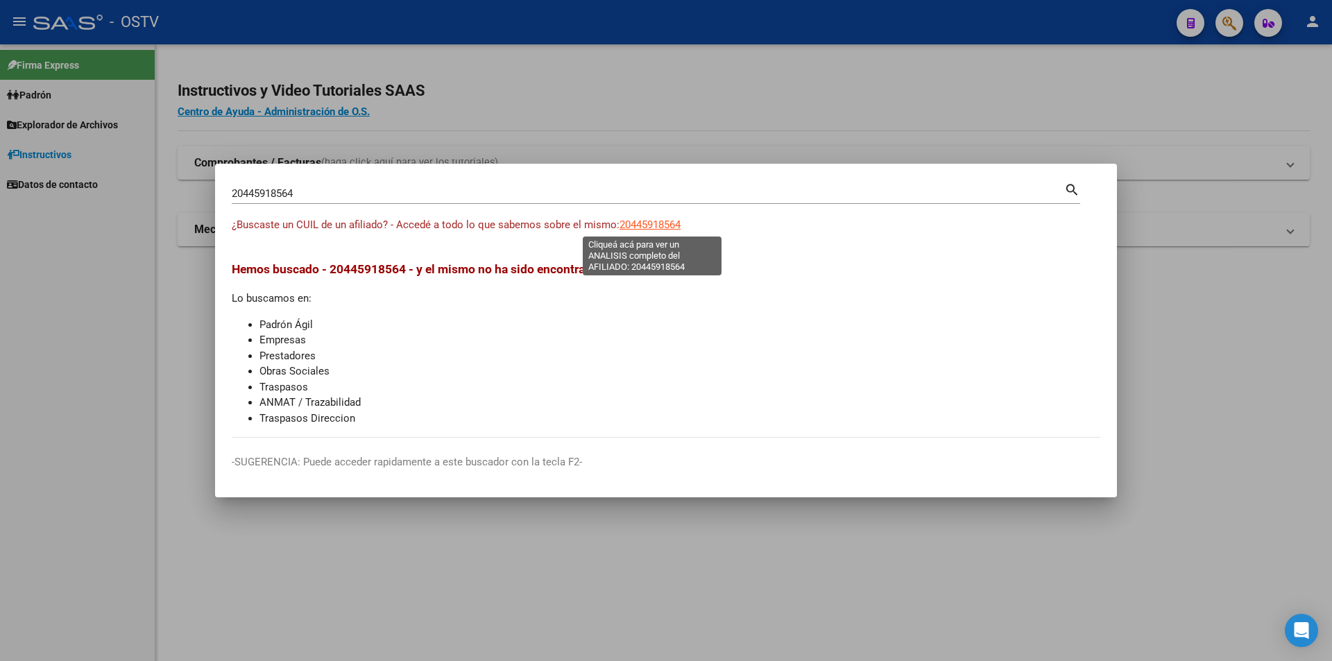
click at [646, 220] on span "20445918564" at bounding box center [649, 225] width 61 height 12
type textarea "20445918564"
